Goal: Task Accomplishment & Management: Manage account settings

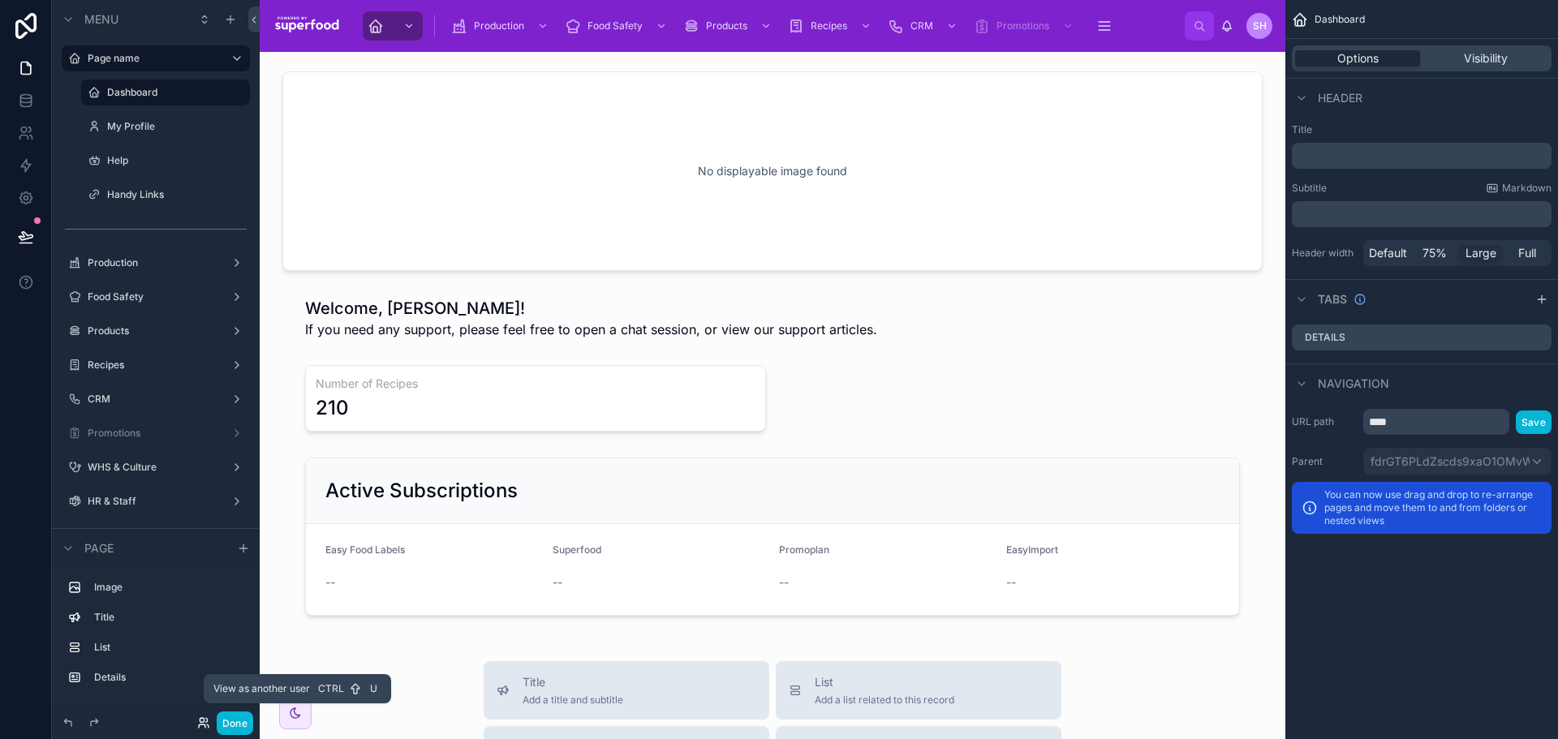
click at [197, 724] on icon at bounding box center [203, 723] width 13 height 13
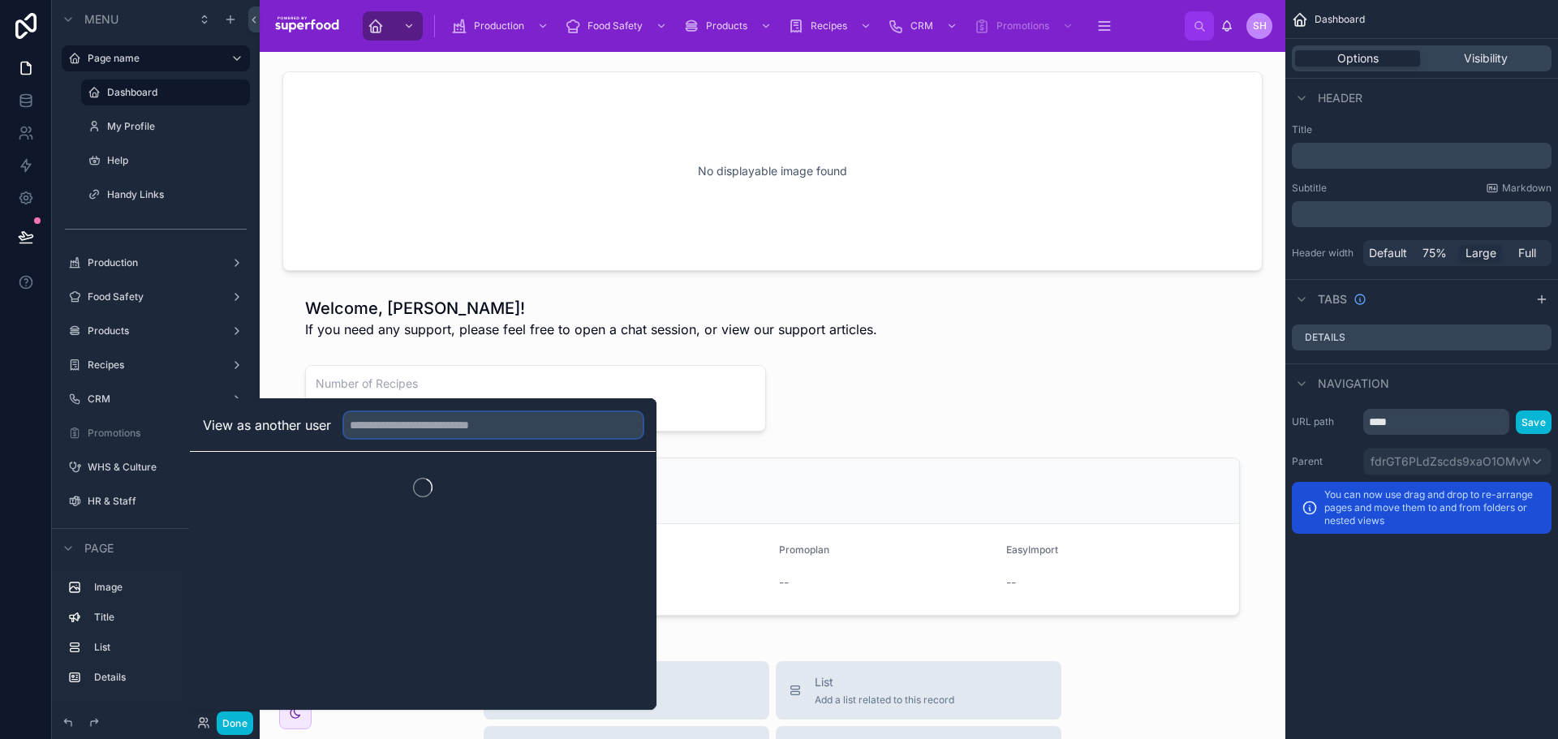
click at [419, 424] on input "text" at bounding box center [493, 425] width 299 height 26
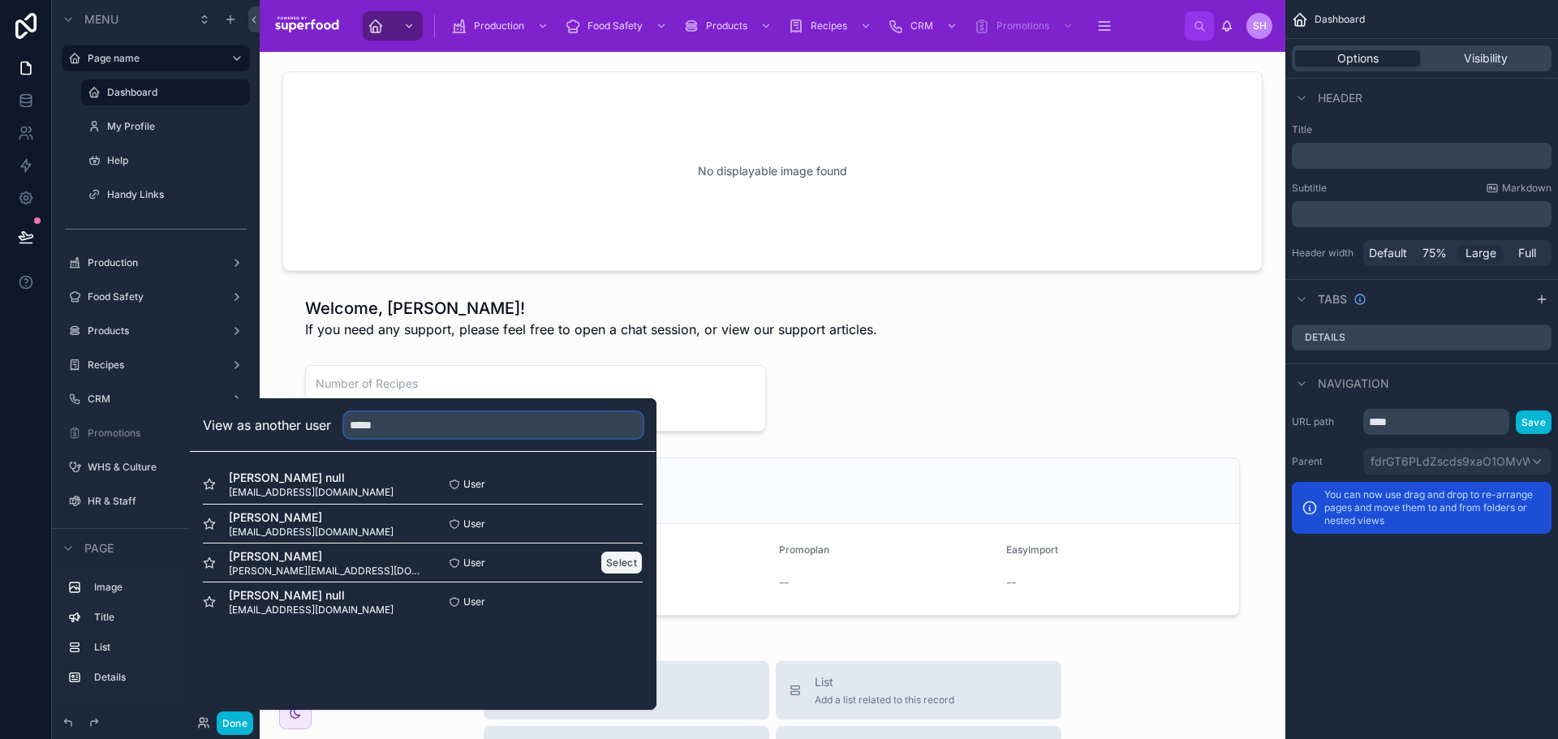
type input "*****"
click at [622, 563] on button "Select" at bounding box center [621, 563] width 42 height 24
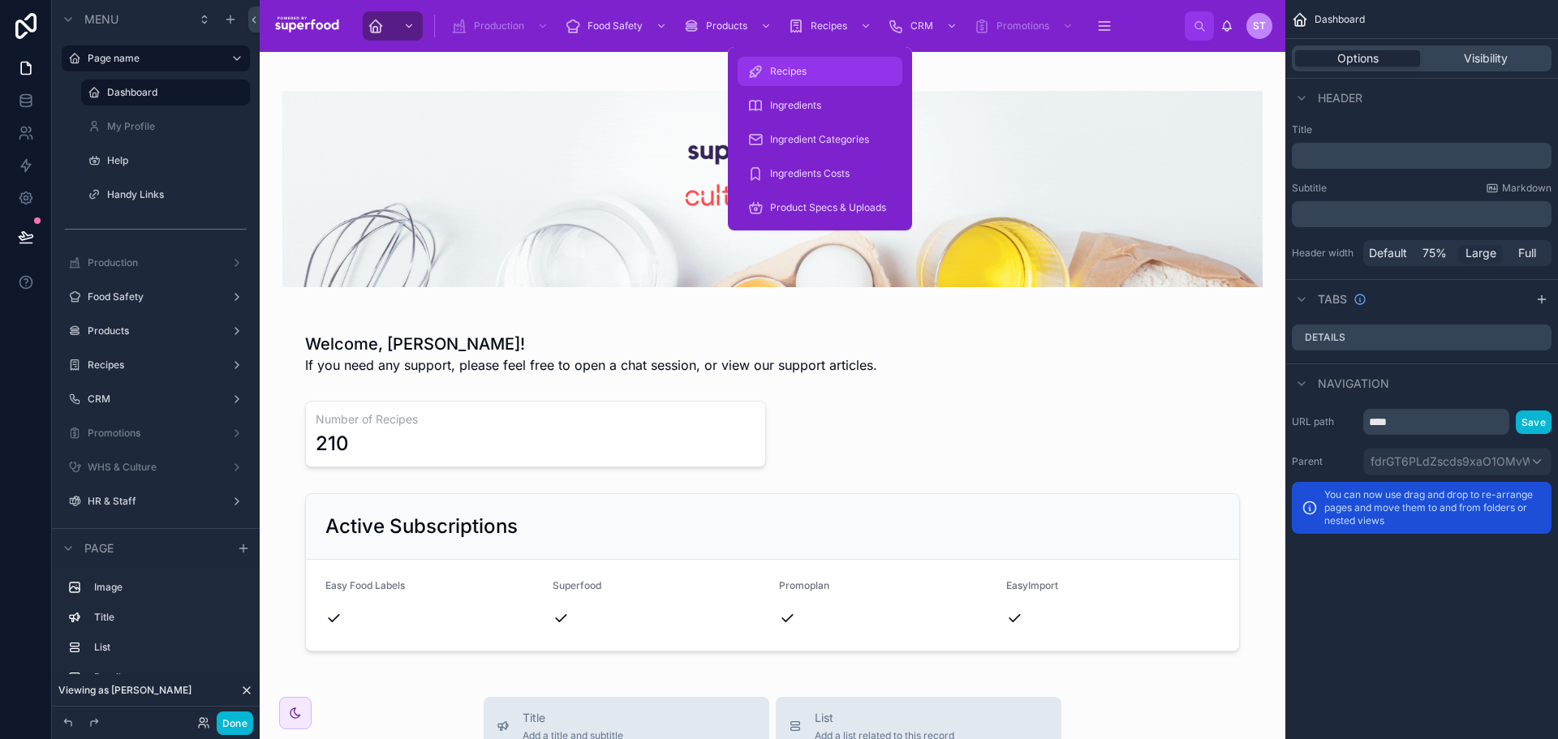
click at [797, 70] on span "Recipes" at bounding box center [788, 71] width 37 height 13
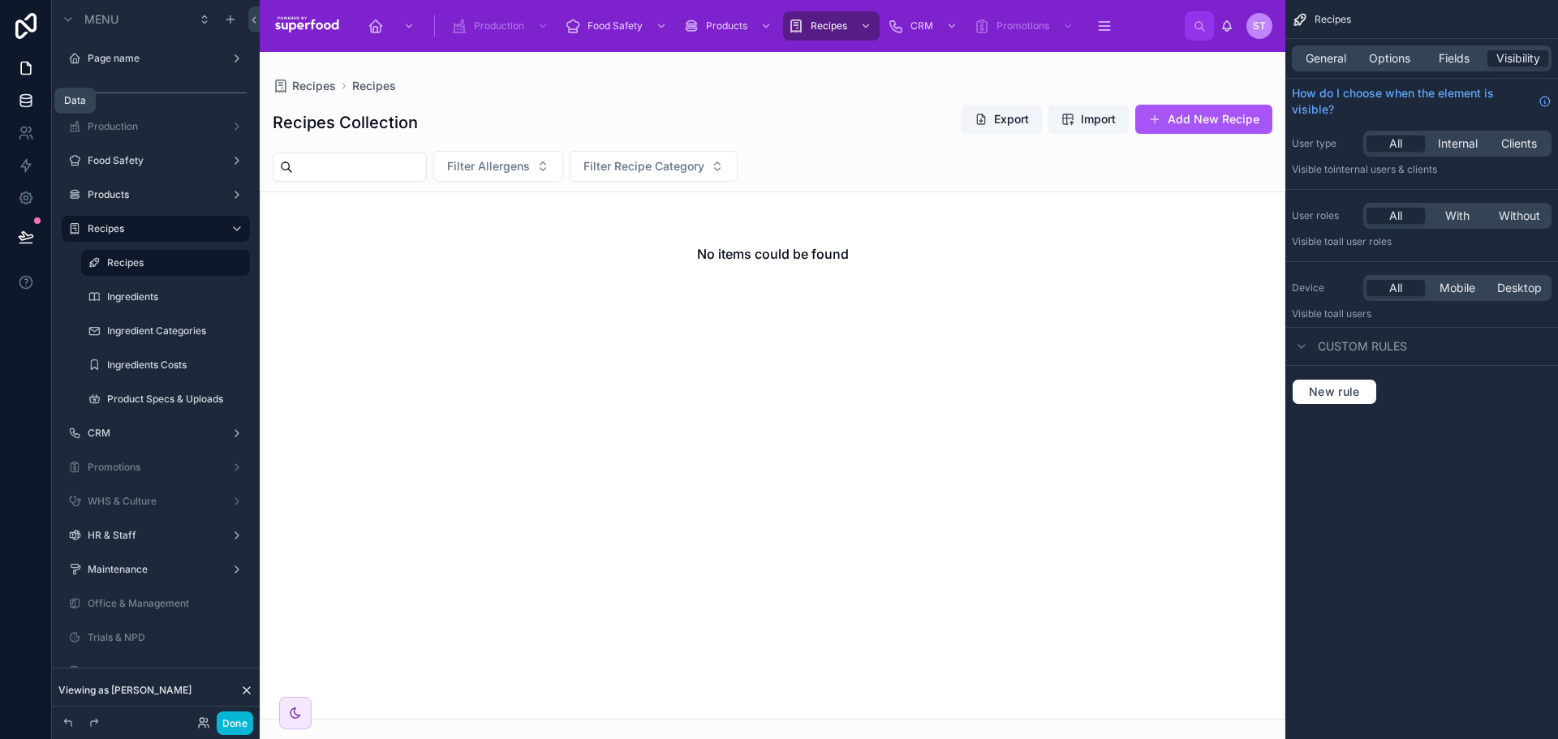
click at [28, 101] on icon at bounding box center [26, 101] width 16 height 16
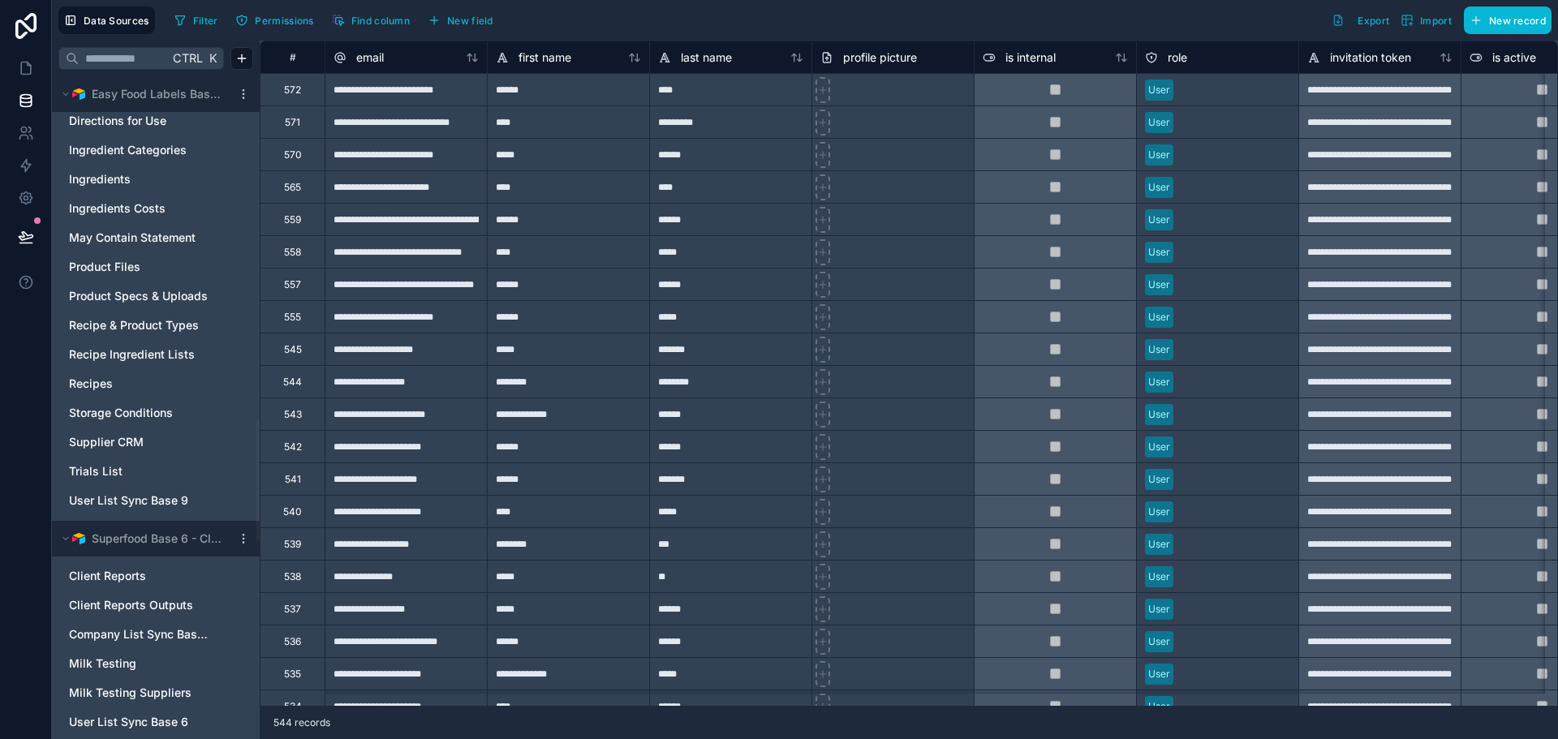
scroll to position [1866, 0]
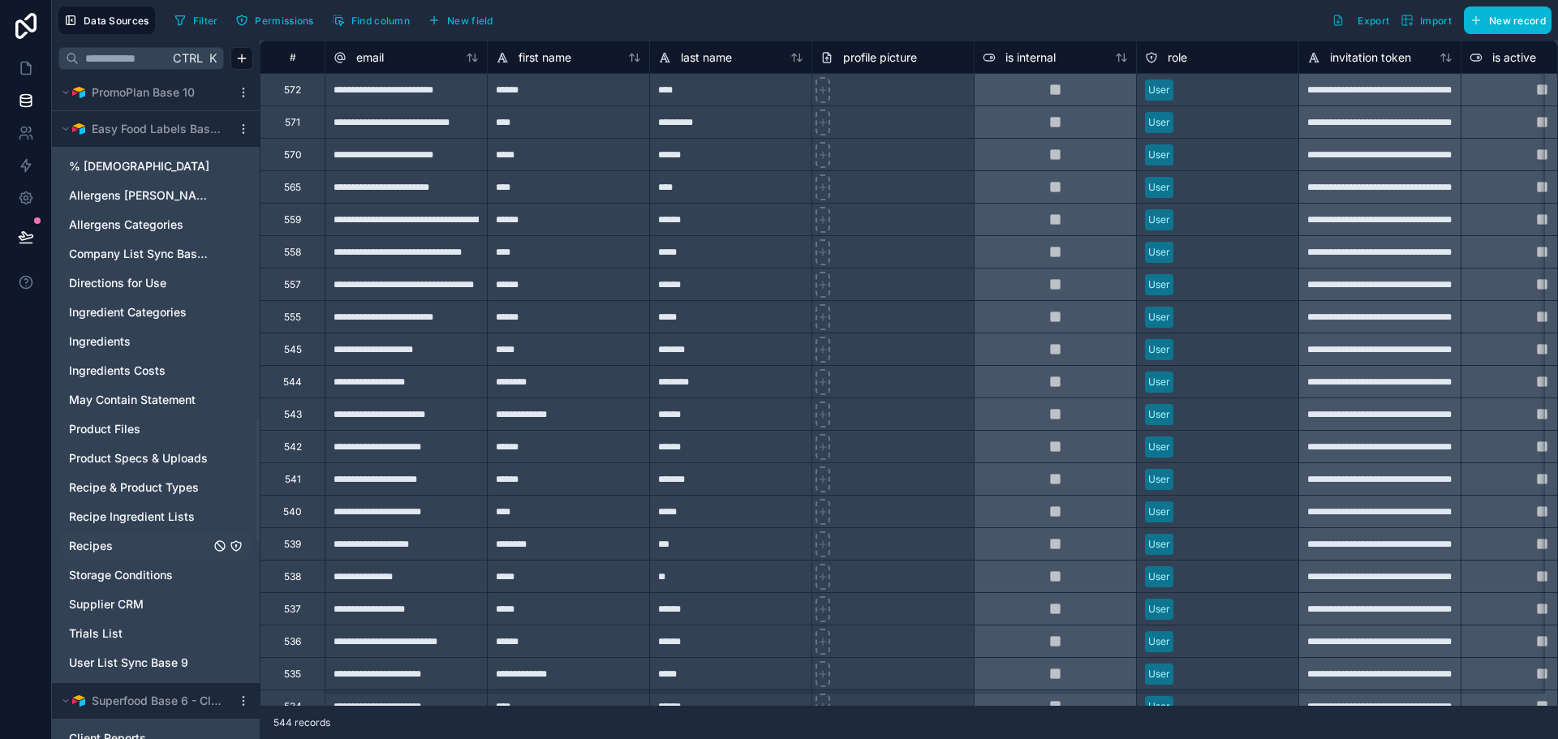
click at [110, 544] on span "Recipes" at bounding box center [91, 546] width 44 height 16
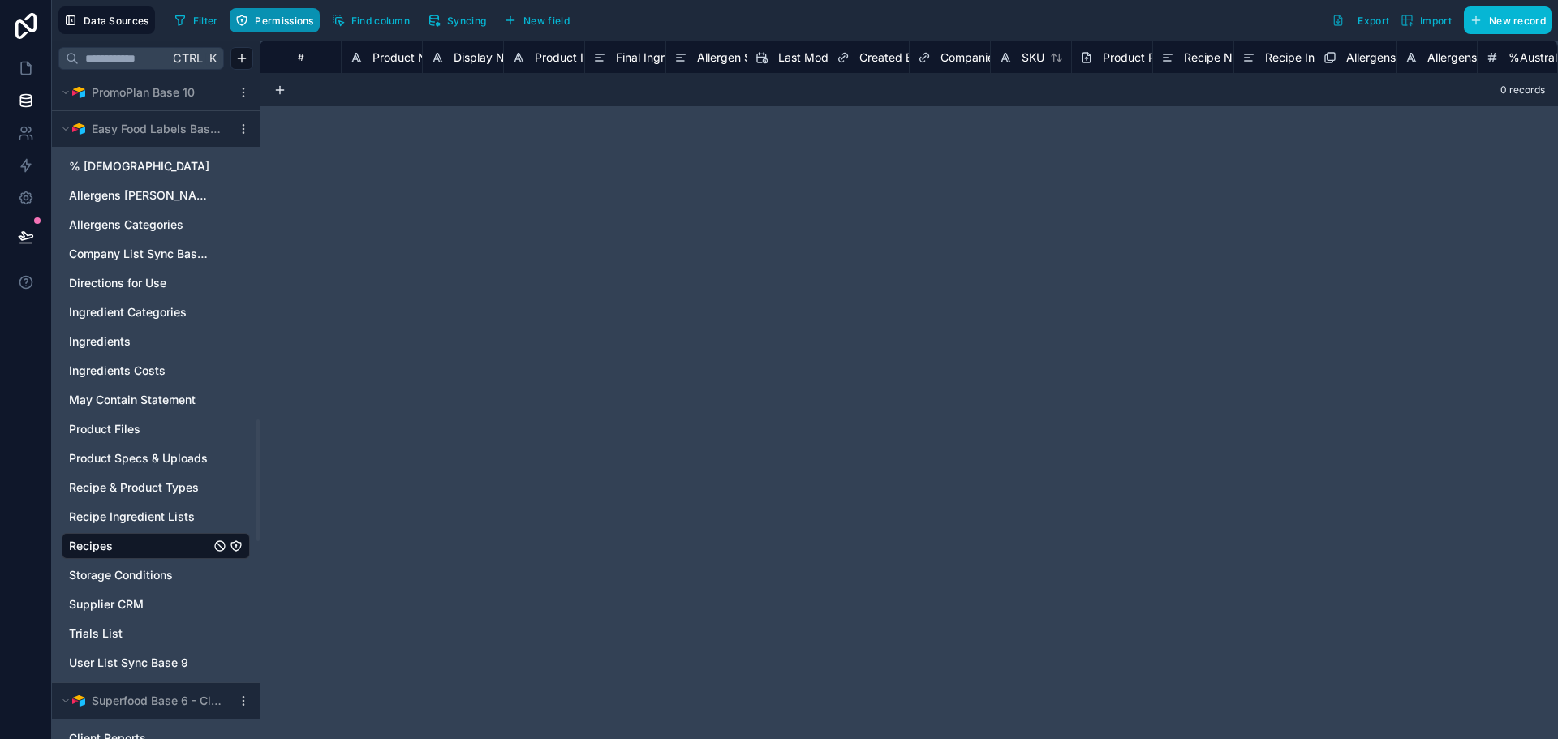
click at [275, 22] on span "Permissions" at bounding box center [284, 21] width 58 height 12
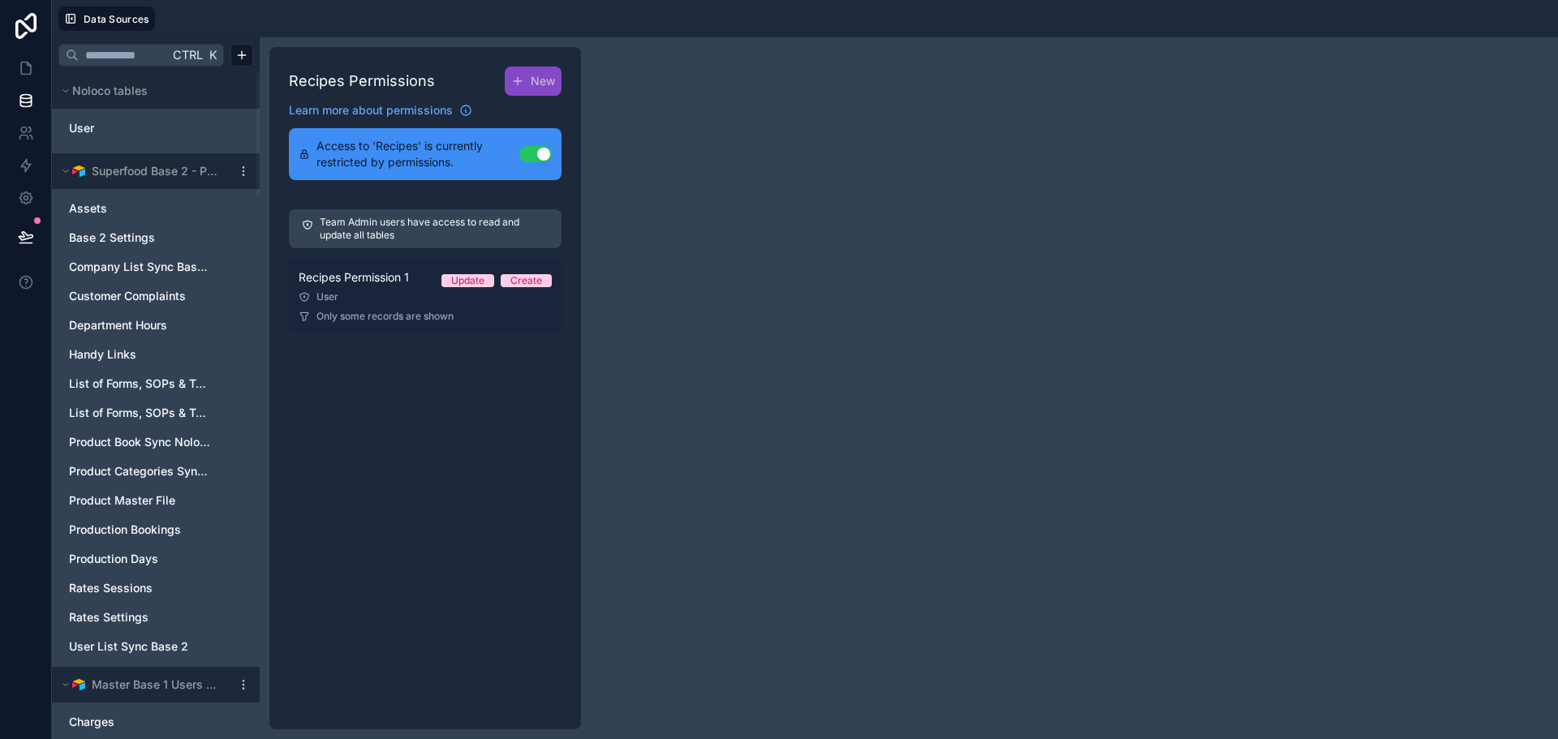
click at [376, 294] on div "User" at bounding box center [425, 297] width 253 height 13
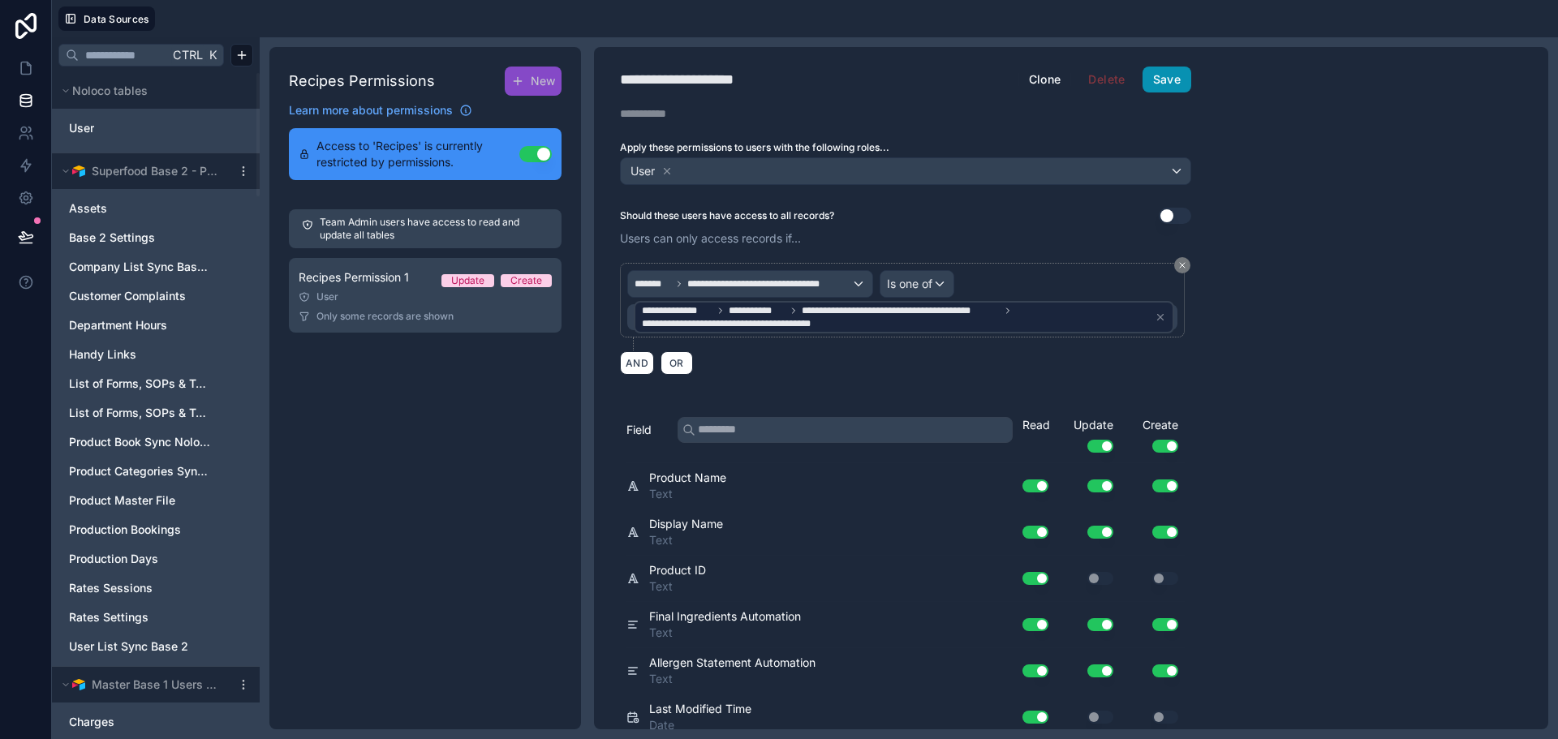
click at [1149, 80] on button "Save" at bounding box center [1167, 80] width 49 height 26
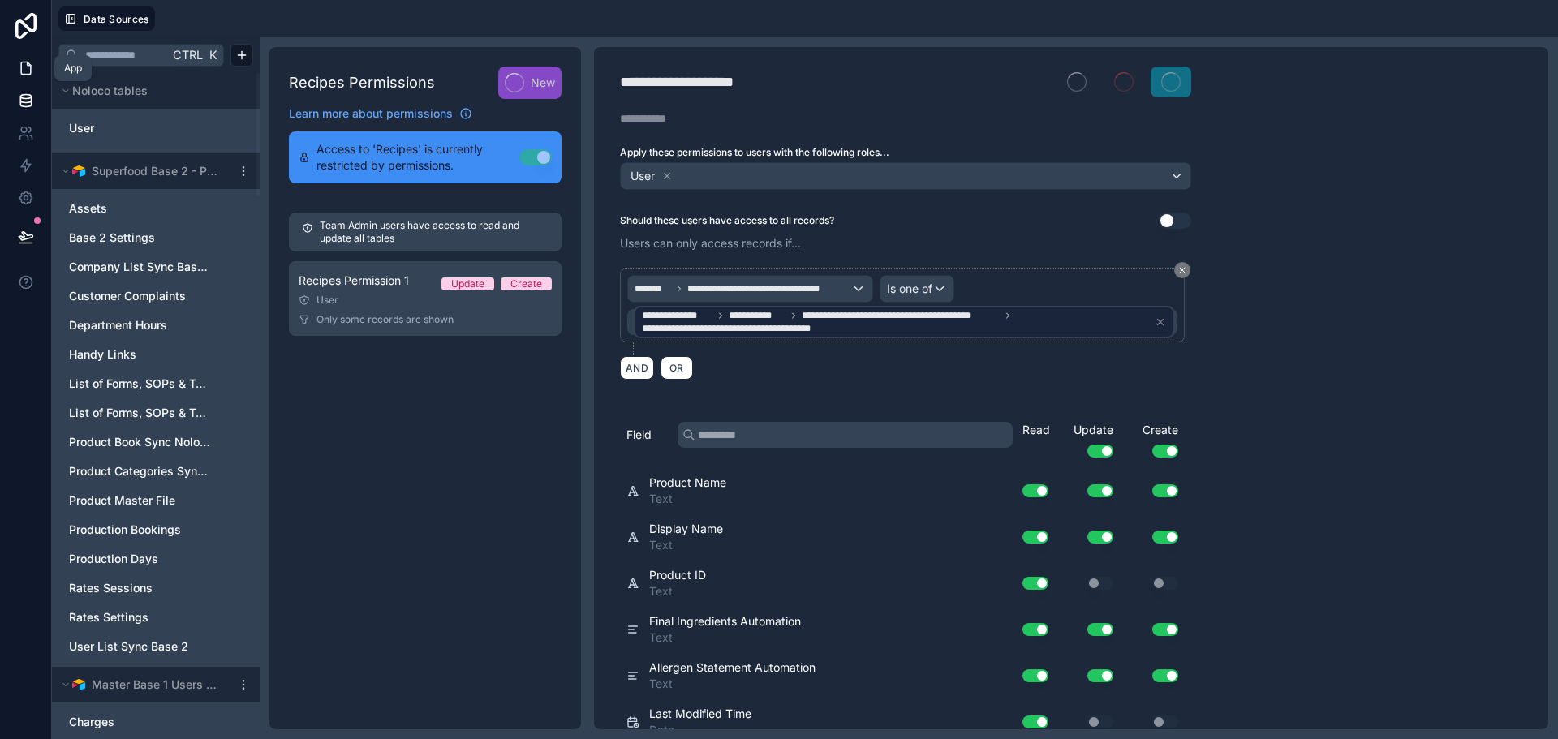
click at [25, 64] on icon at bounding box center [26, 68] width 16 height 16
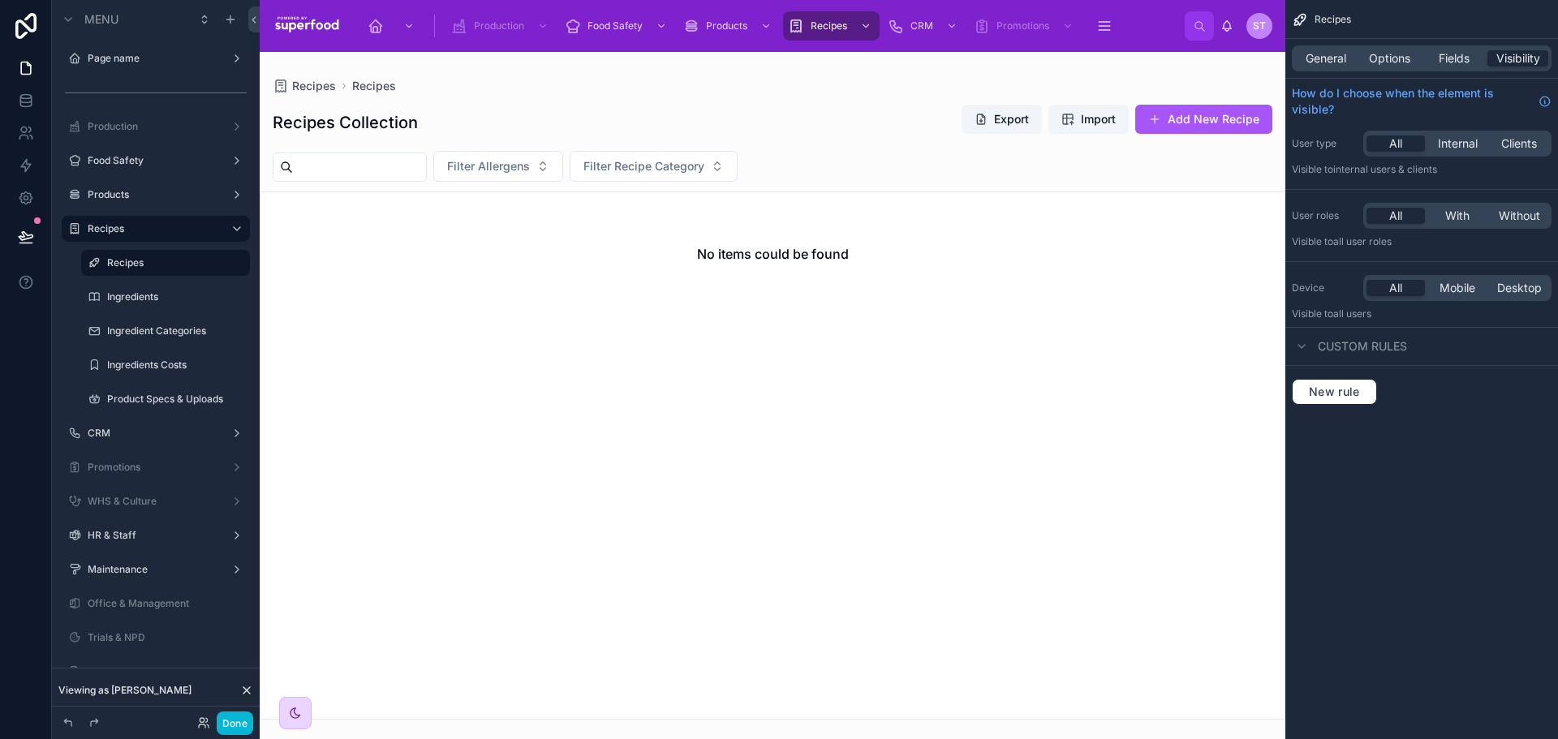
click at [294, 716] on icon at bounding box center [295, 713] width 13 height 13
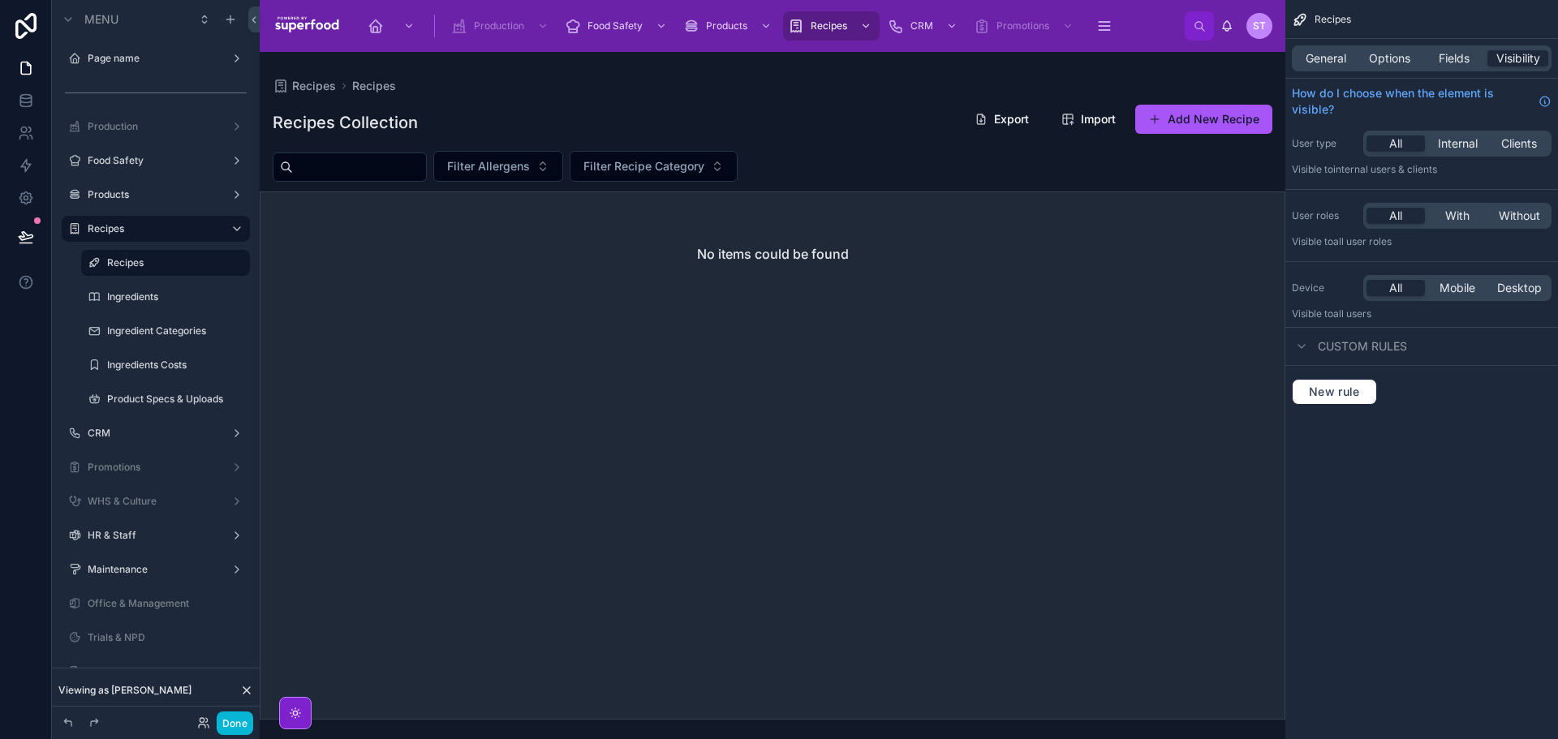
click at [314, 708] on div at bounding box center [773, 395] width 1026 height 687
click at [308, 709] on div at bounding box center [295, 713] width 32 height 32
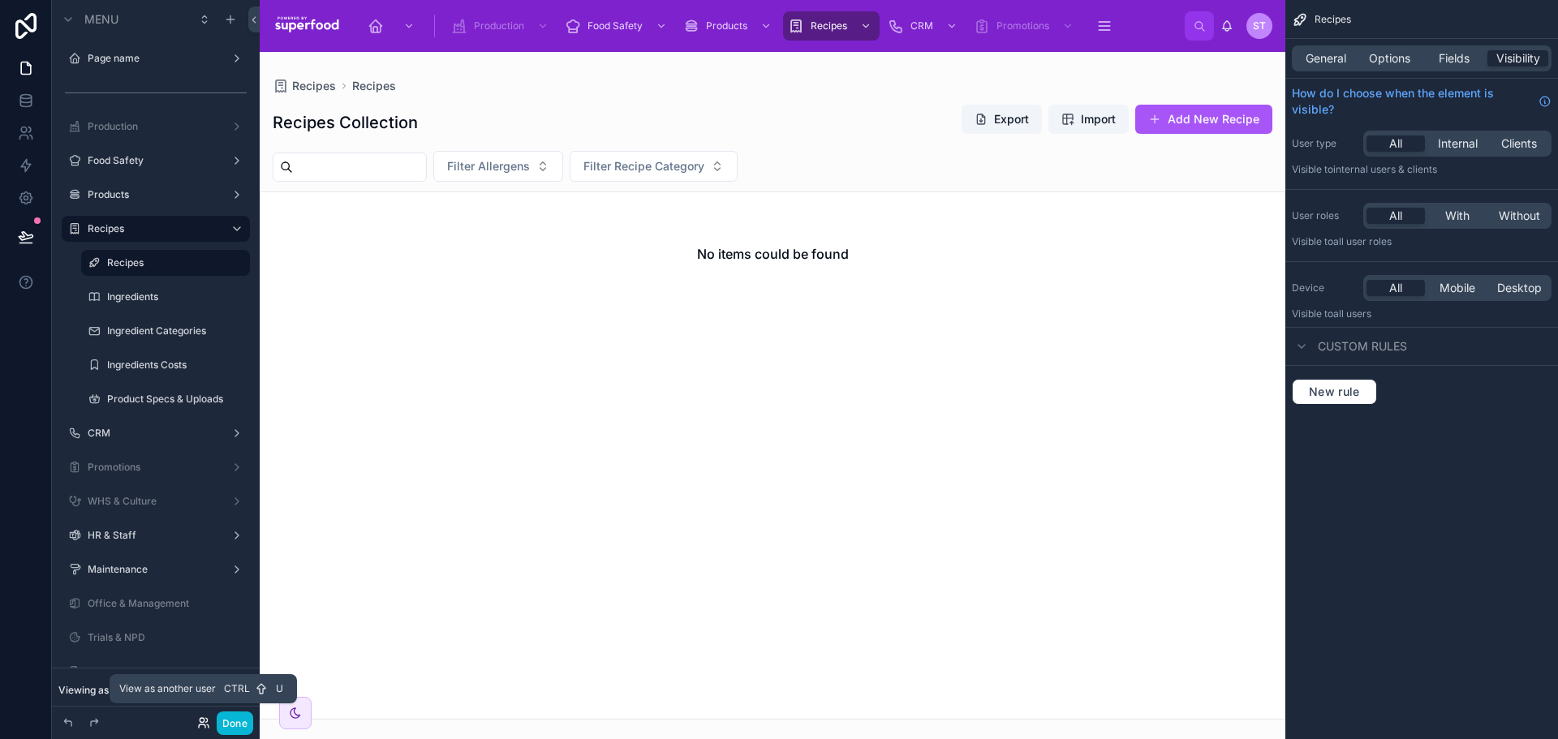
click at [205, 721] on icon at bounding box center [203, 723] width 13 height 13
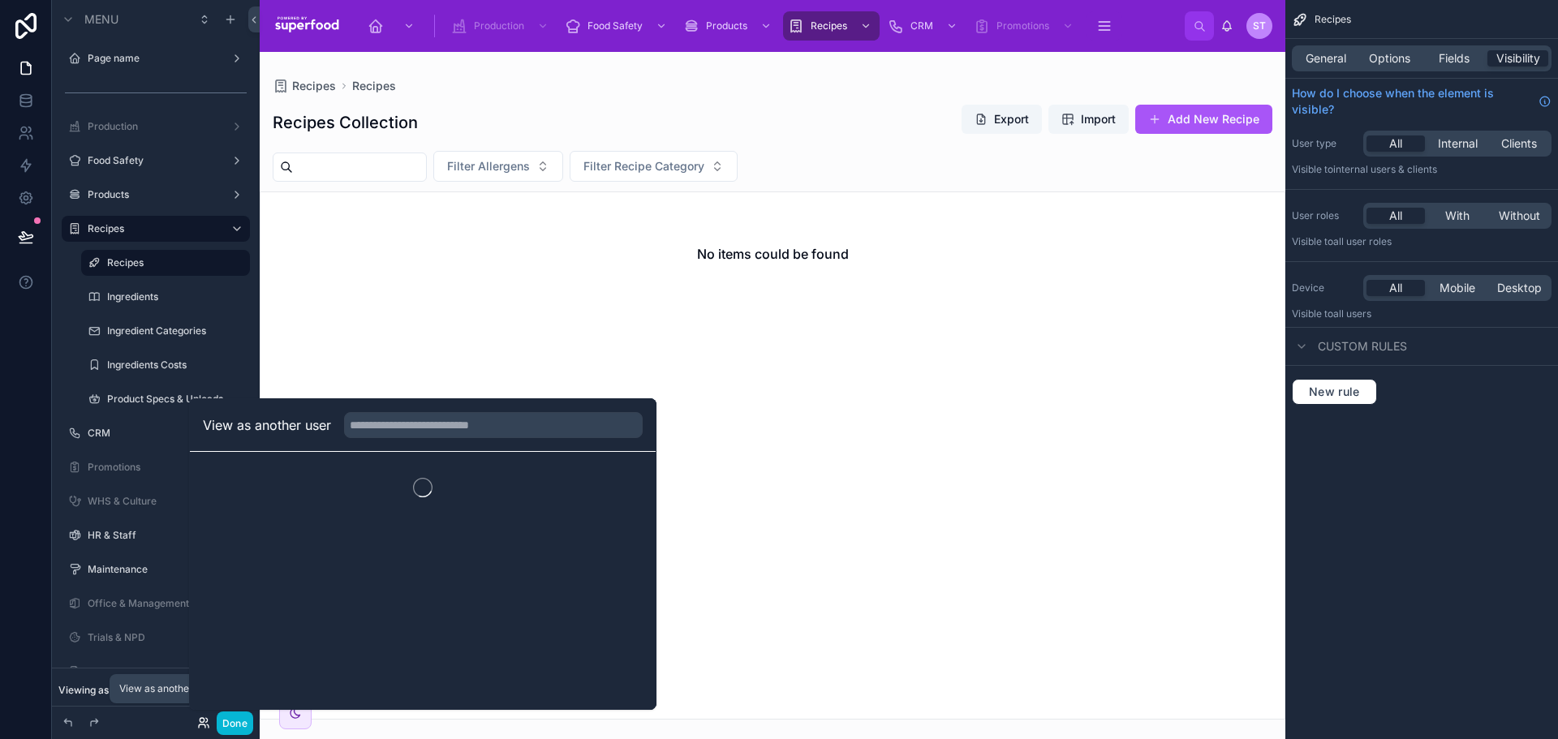
click at [205, 721] on icon at bounding box center [203, 723] width 13 height 13
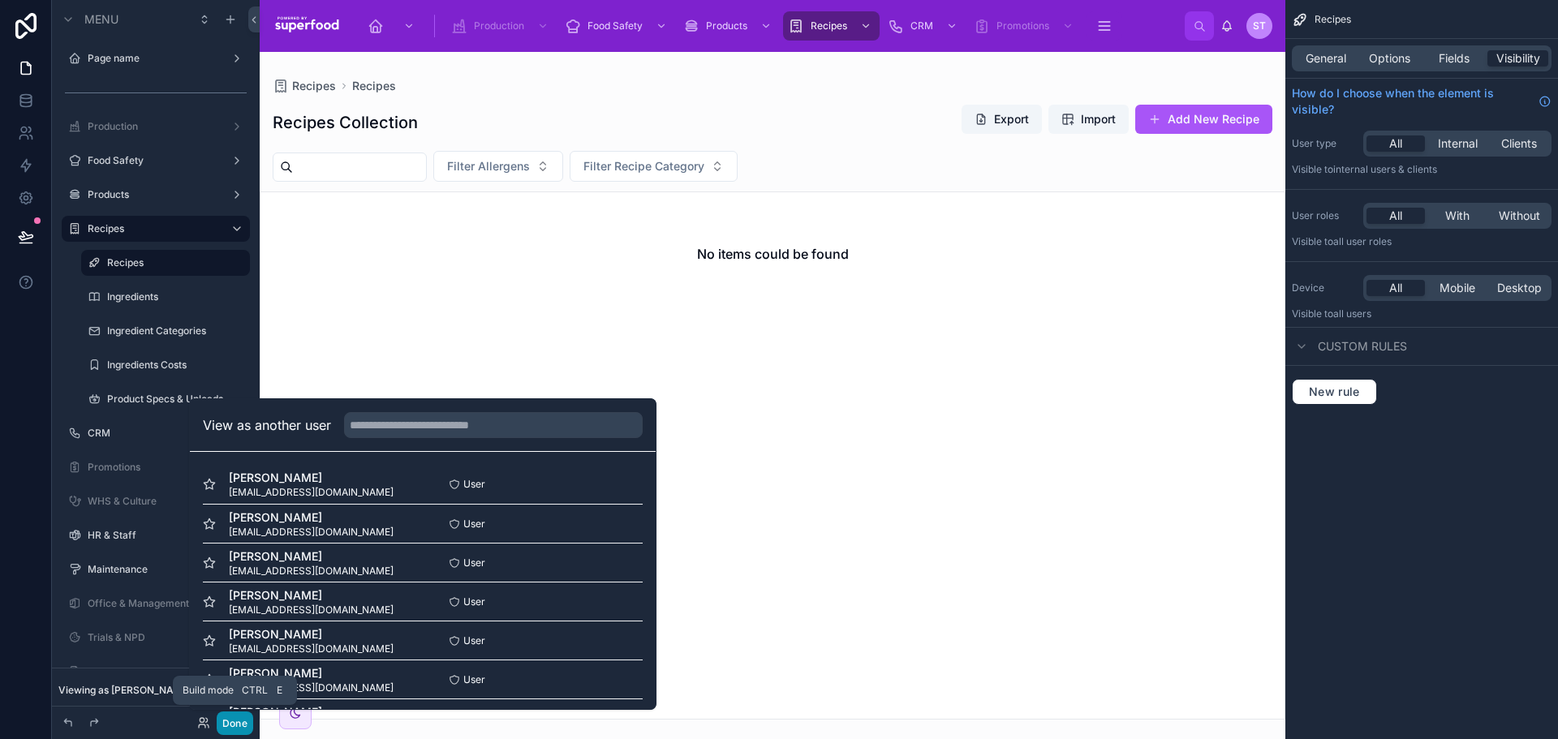
click at [237, 717] on button "Done" at bounding box center [235, 724] width 37 height 24
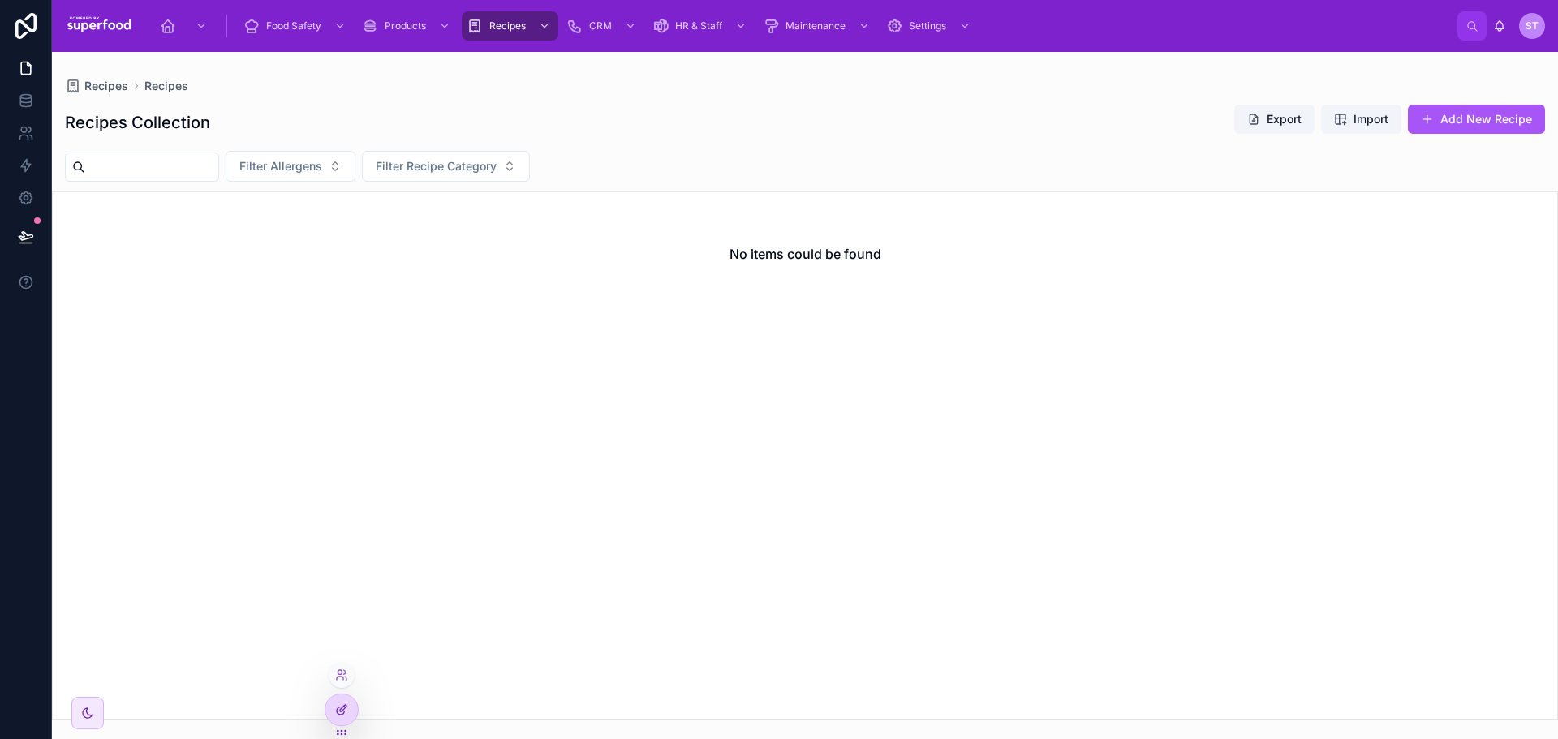
click at [340, 712] on icon at bounding box center [343, 708] width 6 height 6
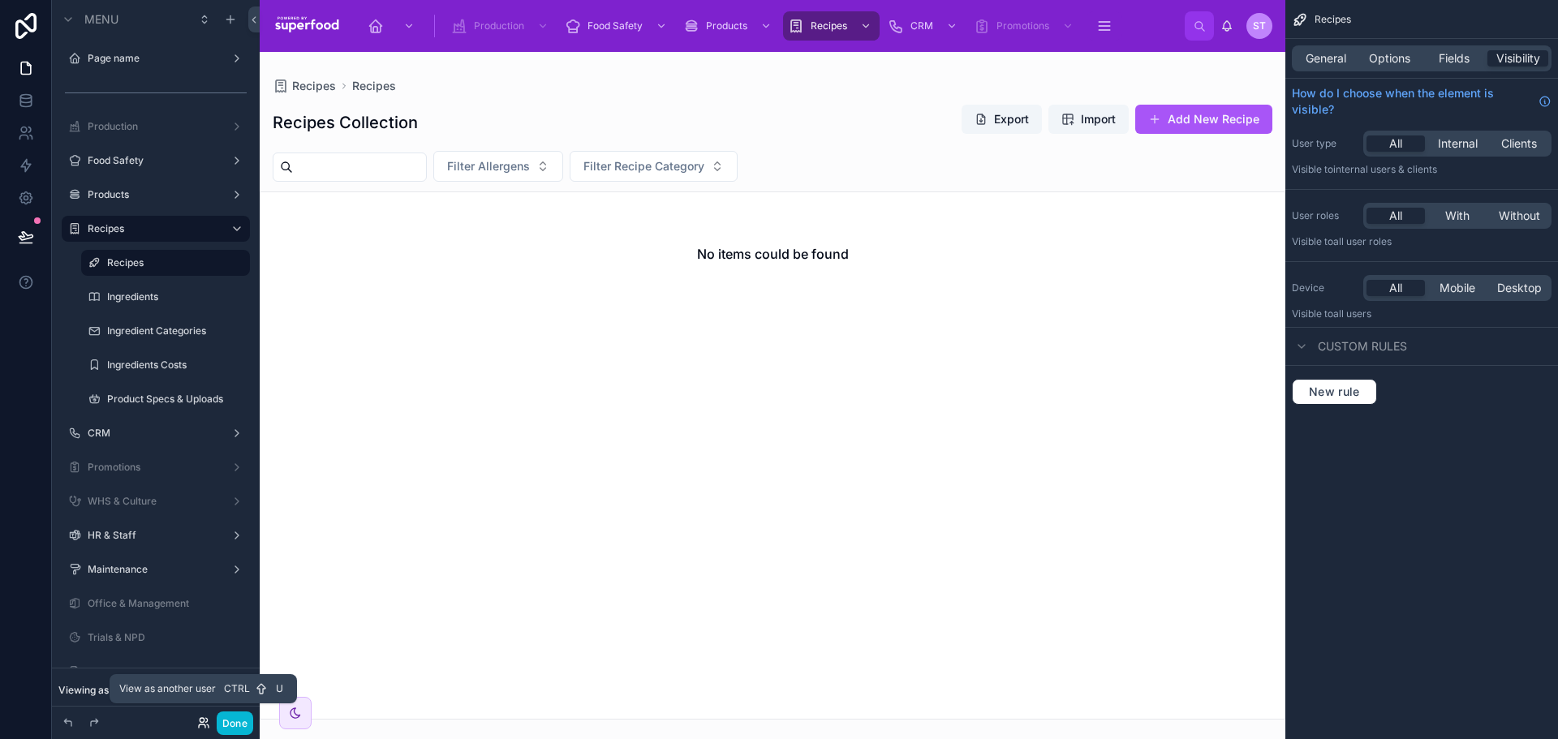
click at [200, 719] on icon at bounding box center [202, 720] width 4 height 4
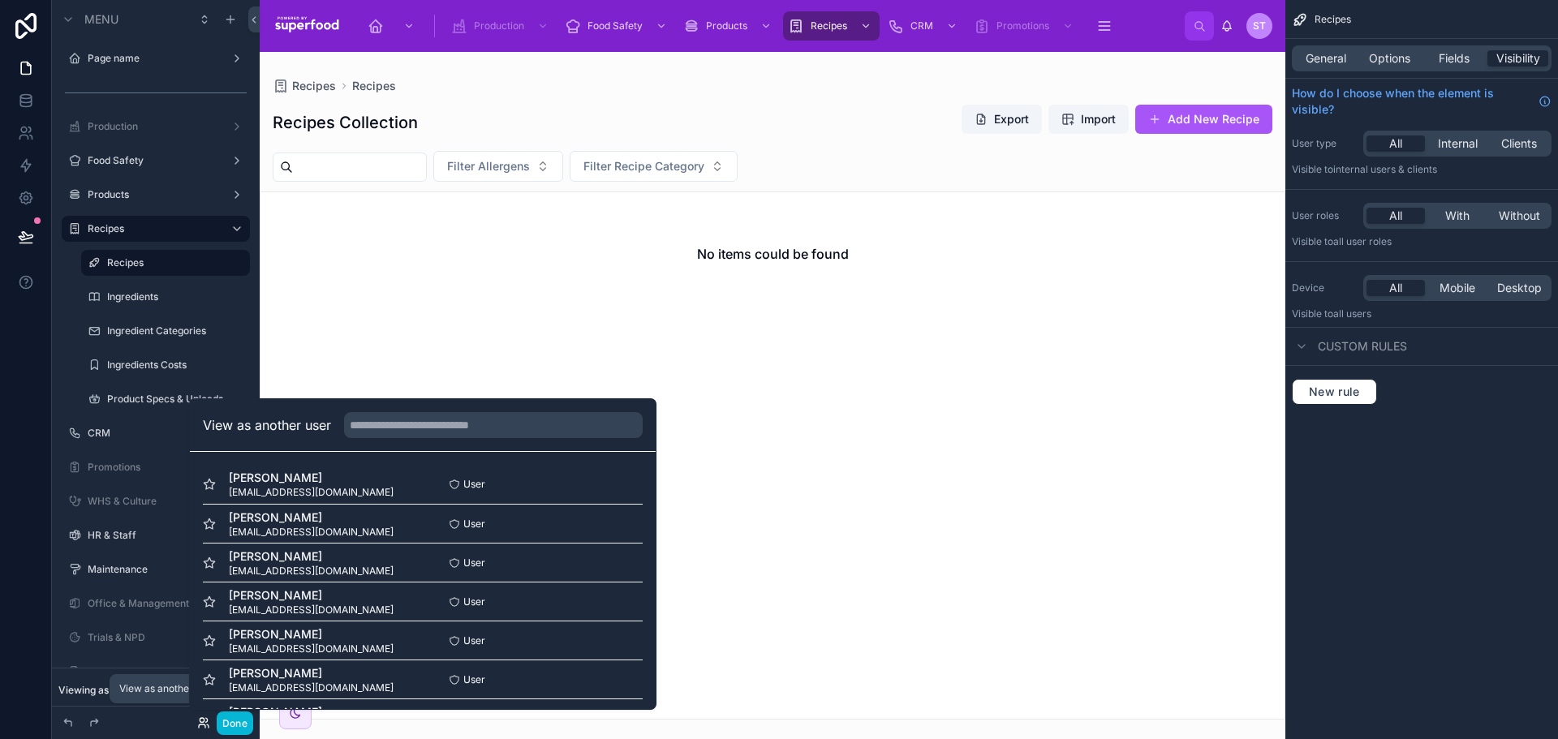
click at [200, 719] on icon at bounding box center [202, 720] width 4 height 4
click at [135, 677] on div "Viewing as Sarah" at bounding box center [156, 690] width 208 height 32
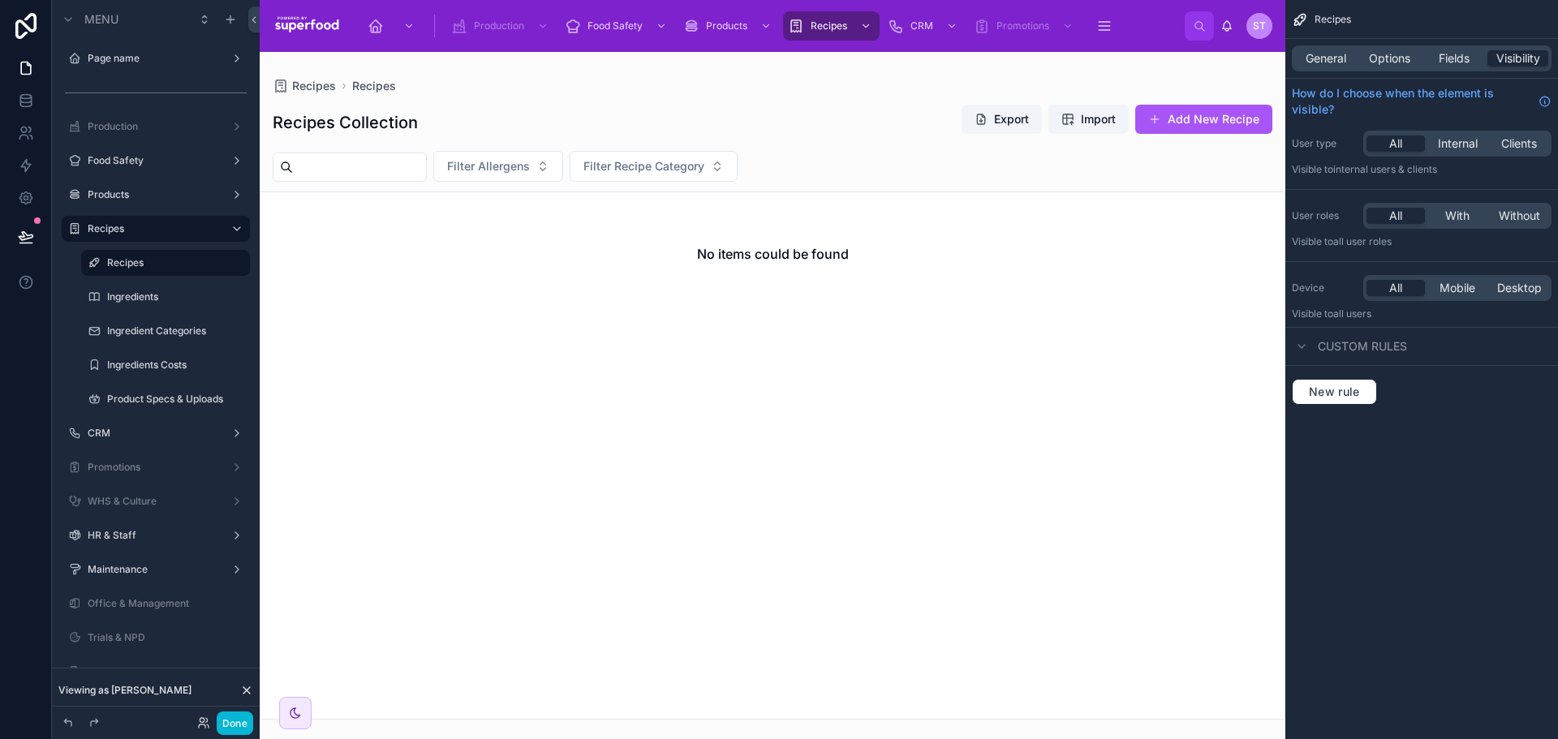
click at [243, 691] on icon at bounding box center [246, 690] width 13 height 13
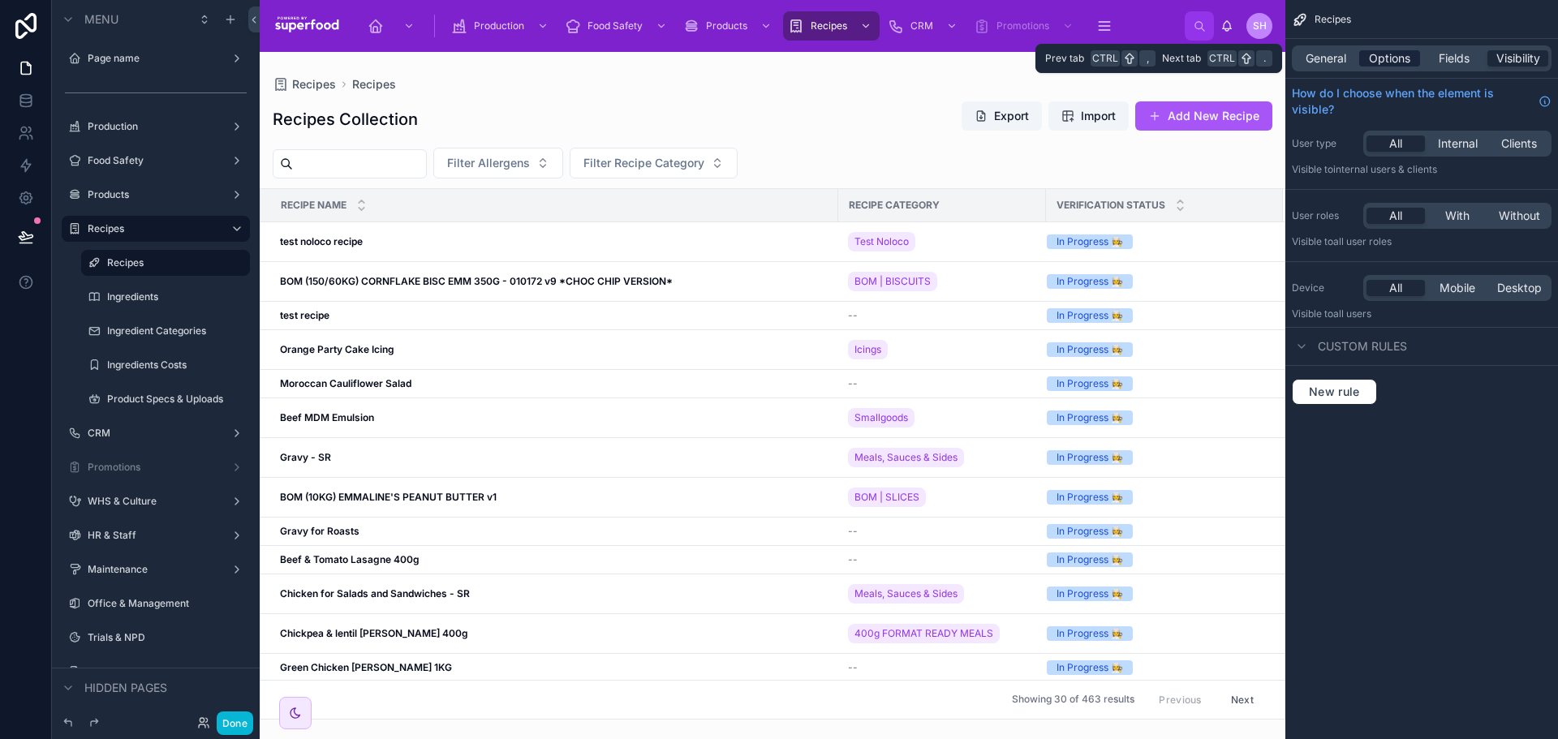
click at [1397, 54] on span "Options" at bounding box center [1389, 58] width 41 height 16
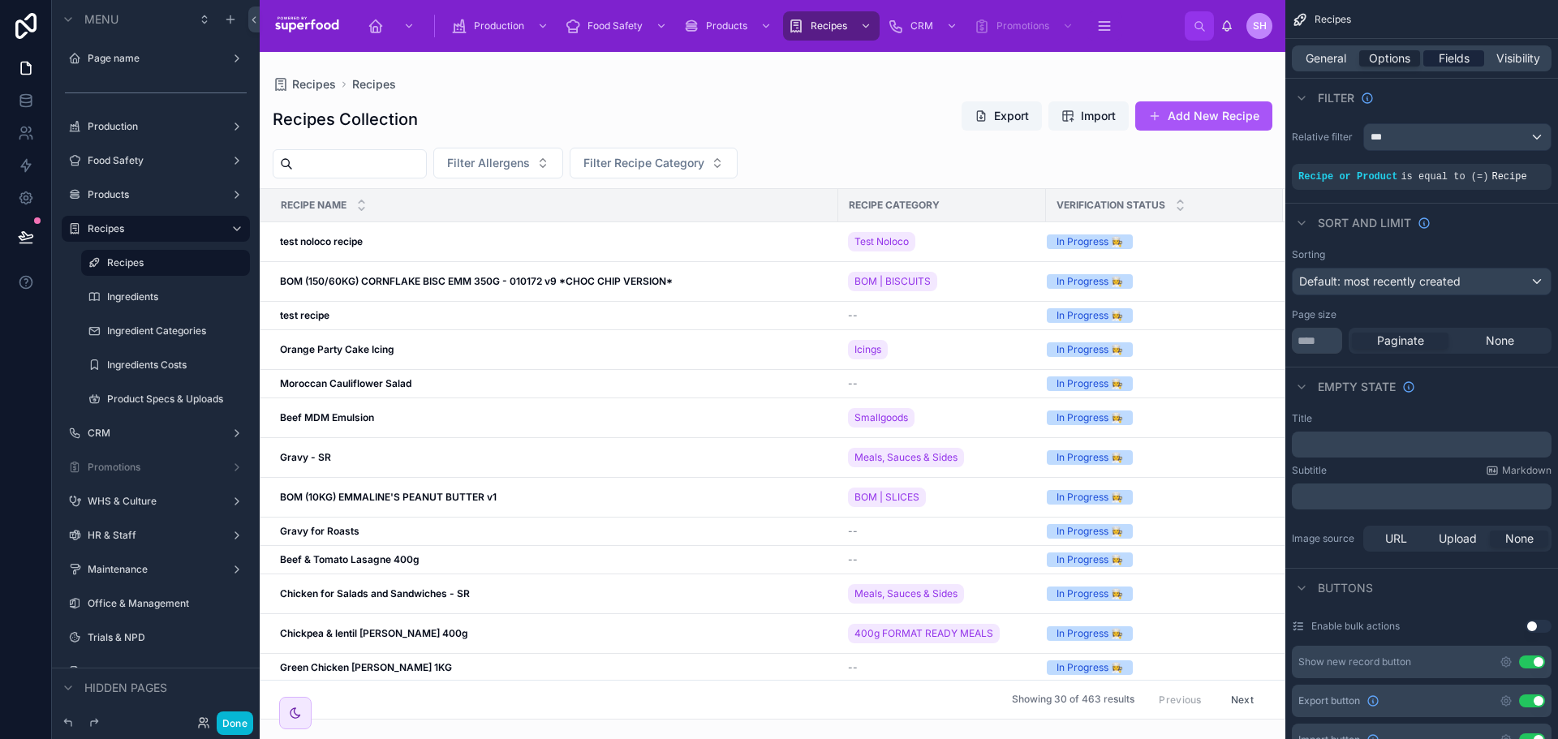
click at [1450, 58] on span "Fields" at bounding box center [1454, 58] width 31 height 16
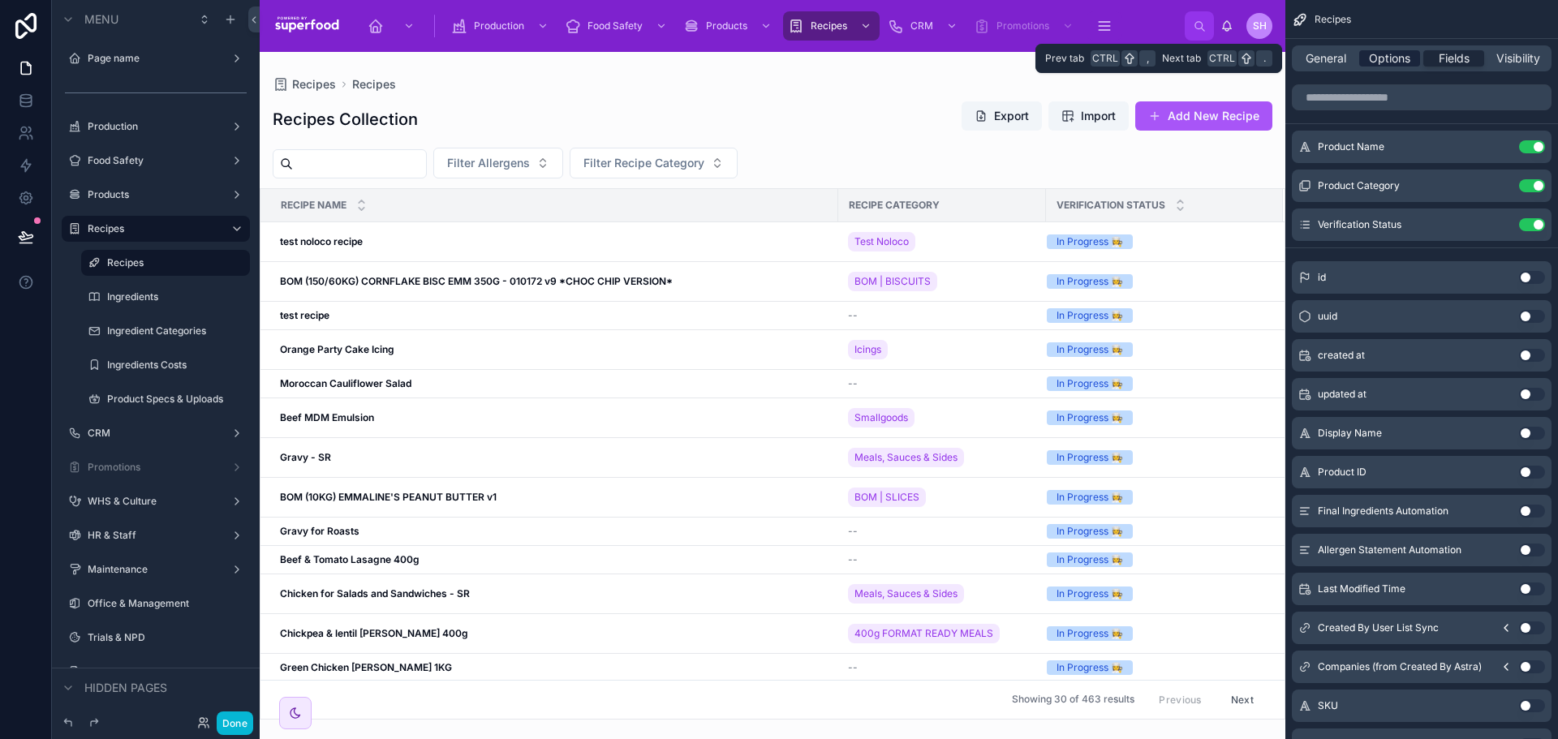
click at [1379, 58] on span "Options" at bounding box center [1389, 58] width 41 height 16
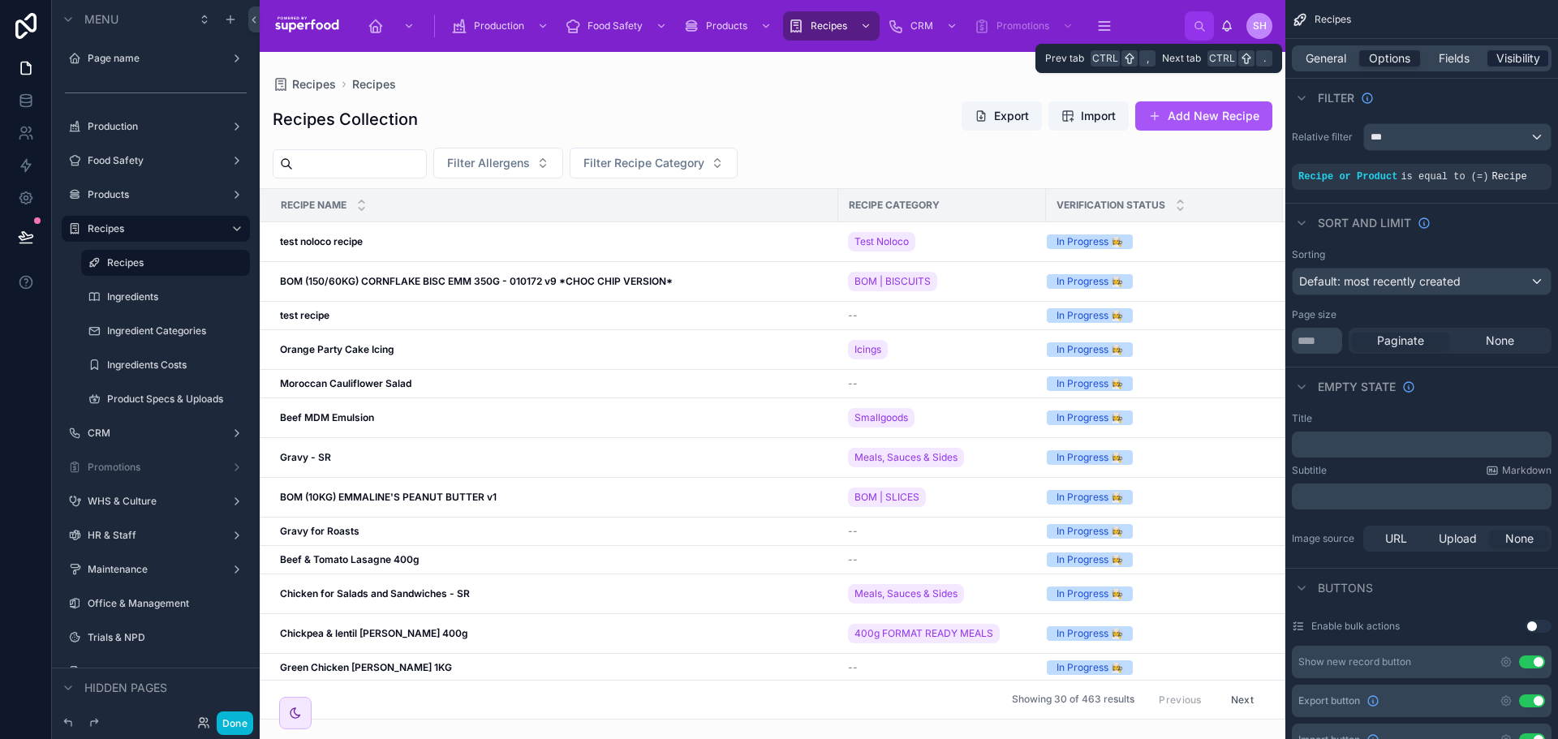
click at [1522, 58] on span "Visibility" at bounding box center [1518, 58] width 44 height 16
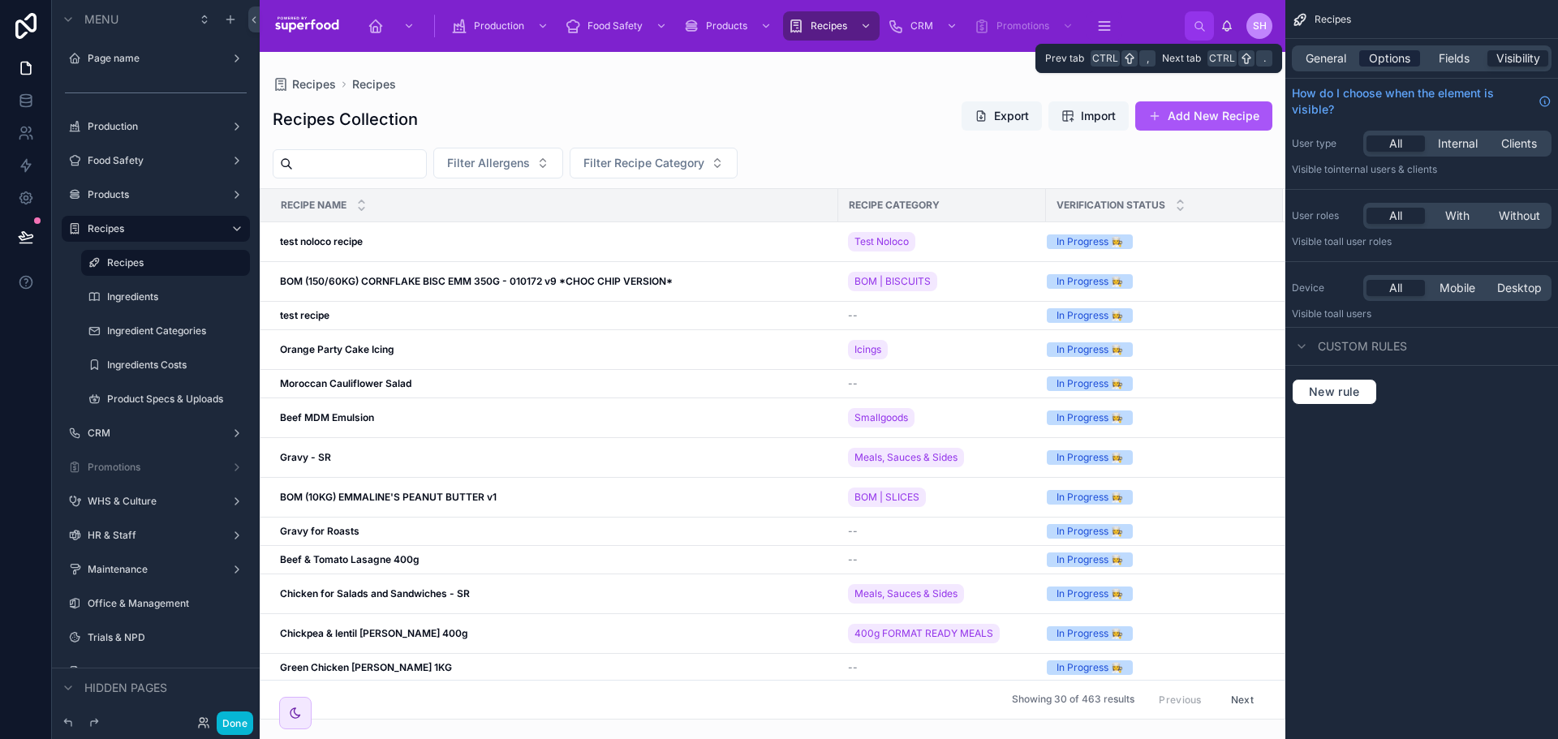
click at [1388, 61] on span "Options" at bounding box center [1389, 58] width 41 height 16
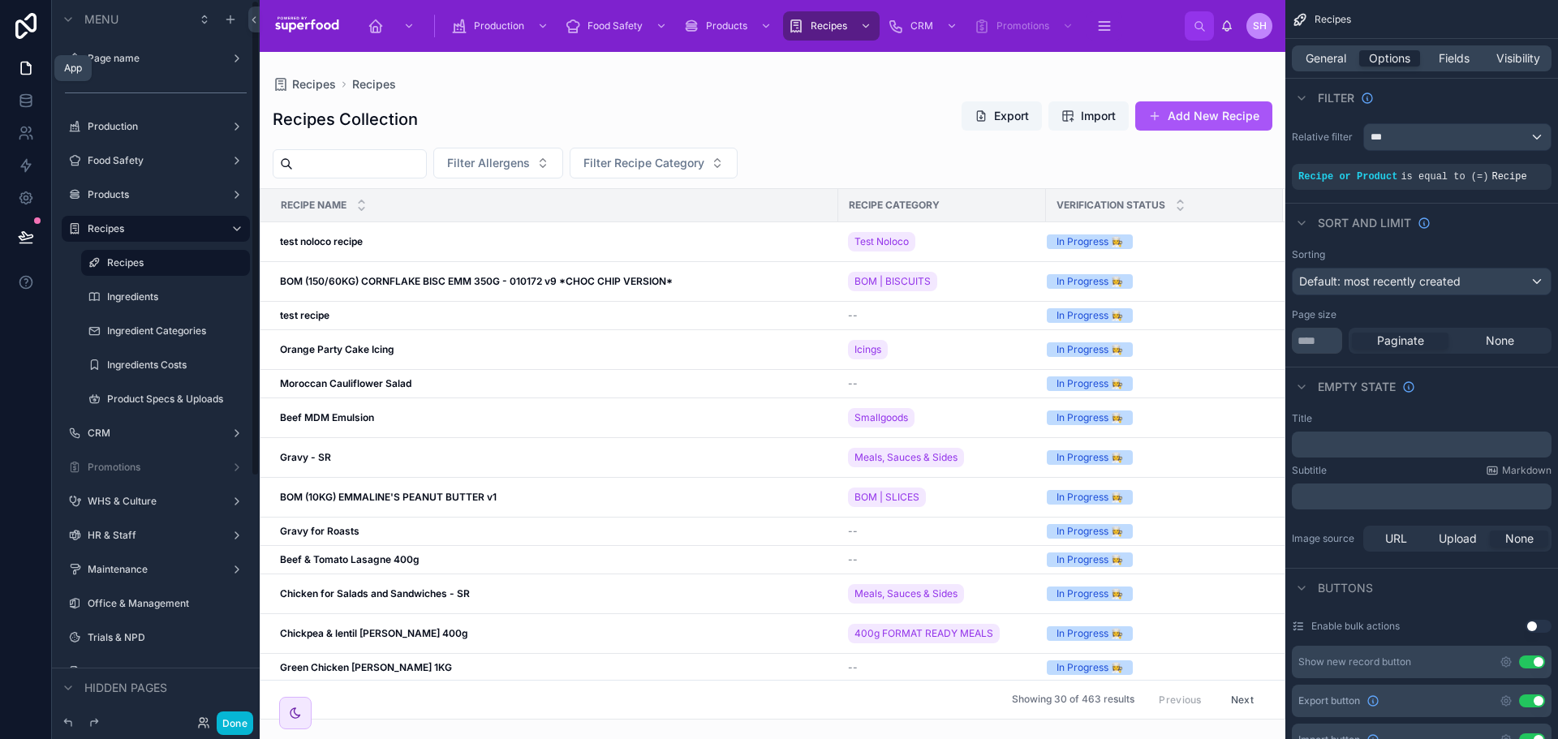
click at [31, 62] on icon at bounding box center [26, 68] width 16 height 16
